Goal: Find specific page/section

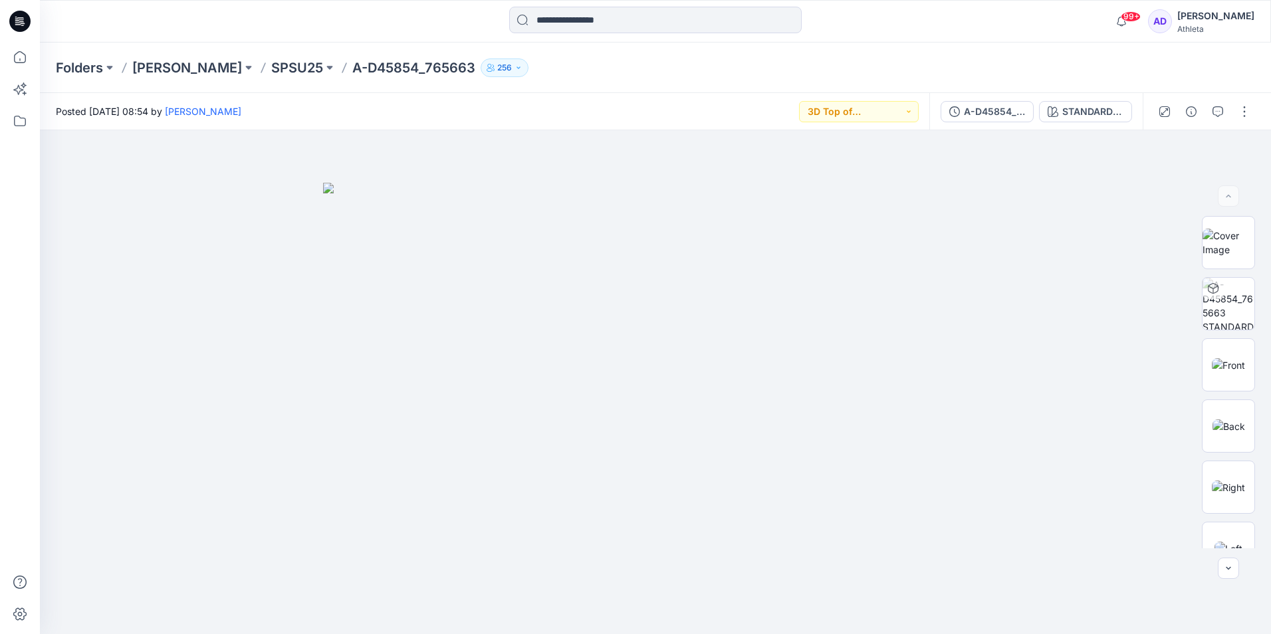
click at [360, 72] on p "A-D45854_765663" at bounding box center [413, 68] width 123 height 19
click at [395, 72] on p "A-D45854_765663" at bounding box center [413, 68] width 123 height 19
drag, startPoint x: 395, startPoint y: 72, endPoint x: 451, endPoint y: 85, distance: 57.9
click at [451, 85] on div "Folders [PERSON_NAME] SPSU25 A-D45854_765663 256" at bounding box center [655, 68] width 1231 height 51
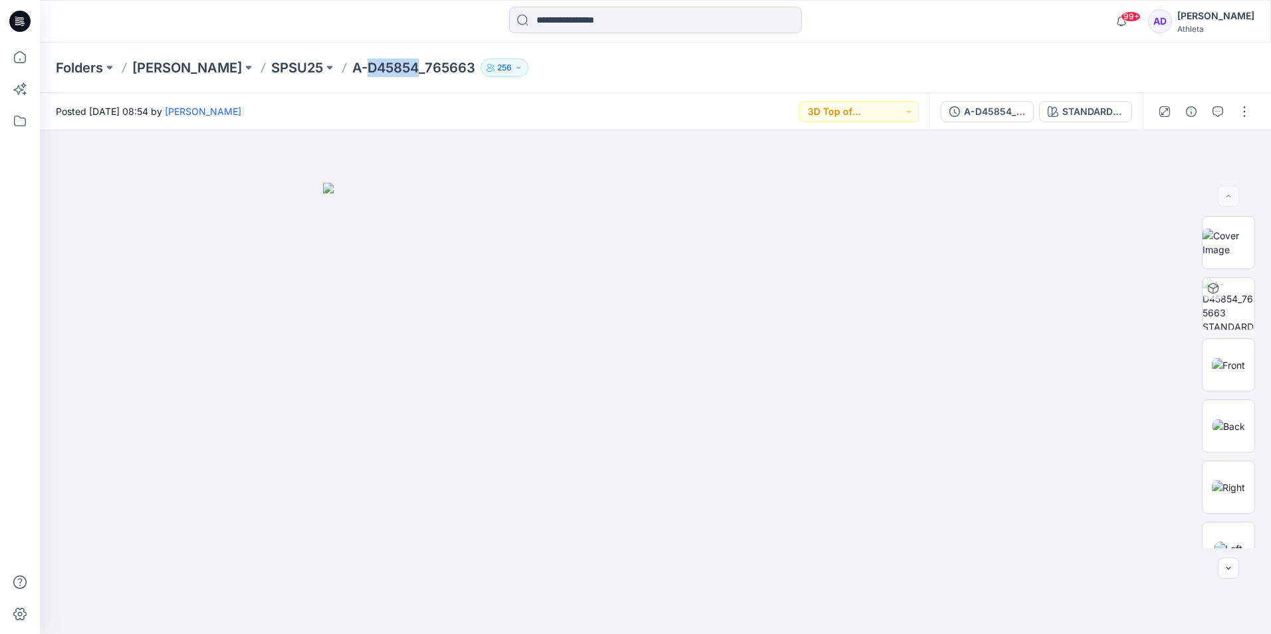
drag, startPoint x: 422, startPoint y: 66, endPoint x: 373, endPoint y: 73, distance: 49.7
click at [373, 73] on p "A-D45854_765663" at bounding box center [413, 68] width 123 height 19
copy p "D45854"
click at [17, 56] on icon at bounding box center [19, 57] width 29 height 29
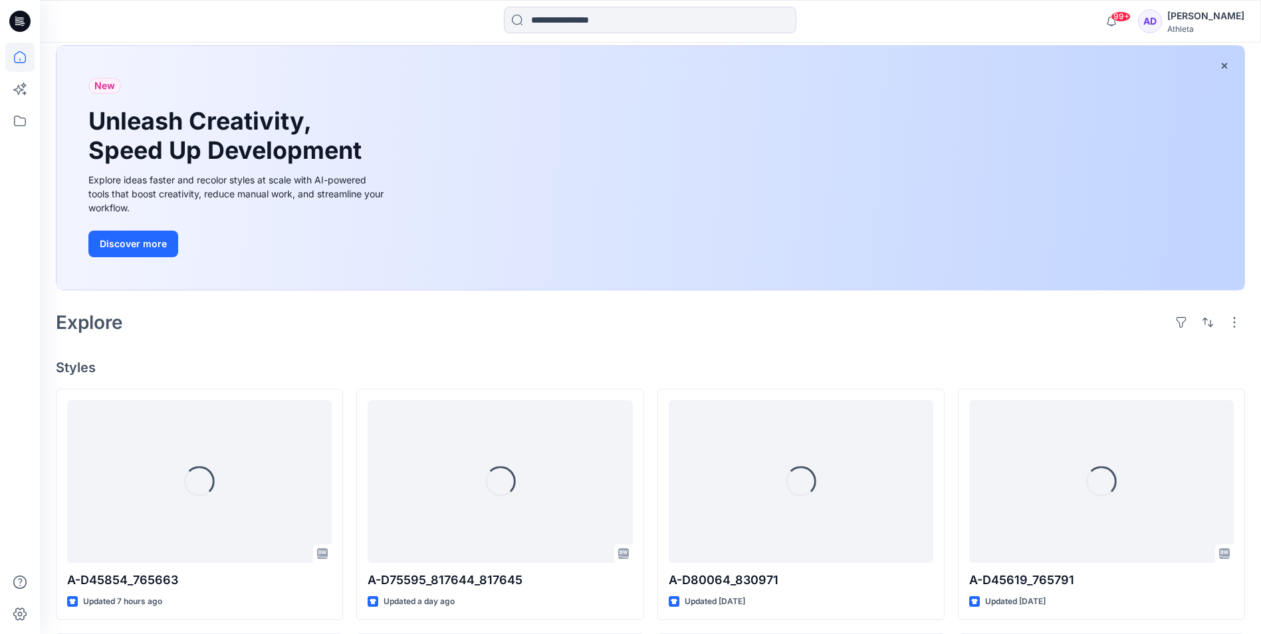
scroll to position [157, 0]
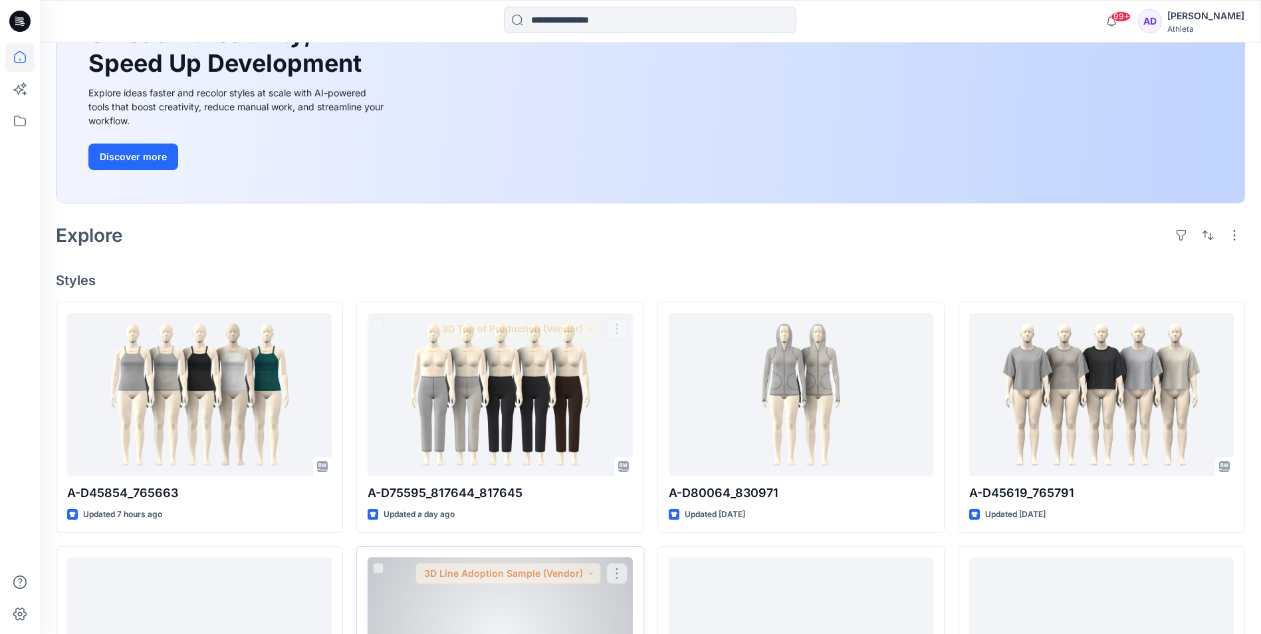
drag, startPoint x: 555, startPoint y: 430, endPoint x: 594, endPoint y: 557, distance: 133.8
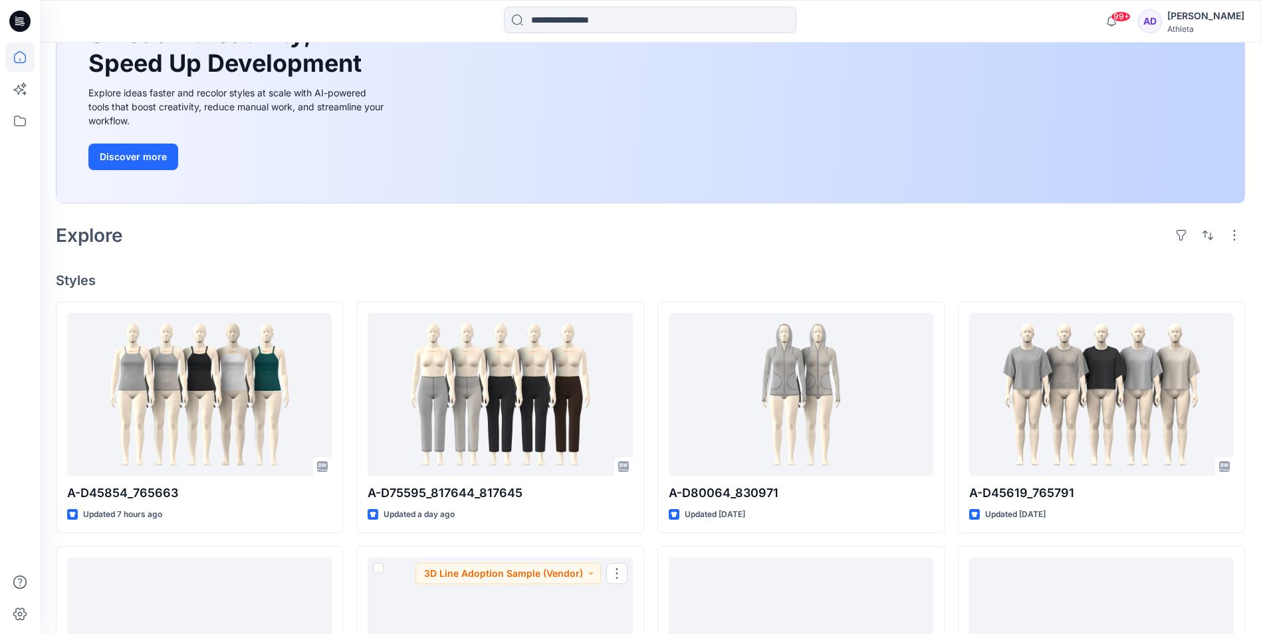
drag, startPoint x: 594, startPoint y: 557, endPoint x: 537, endPoint y: 262, distance: 300.8
click at [537, 262] on div "Welcome back, [PERSON_NAME] New New Unleash Creativity, Speed Up Development Ex…" at bounding box center [650, 486] width 1221 height 1201
